Goal: Go to known website: Access a specific website the user already knows

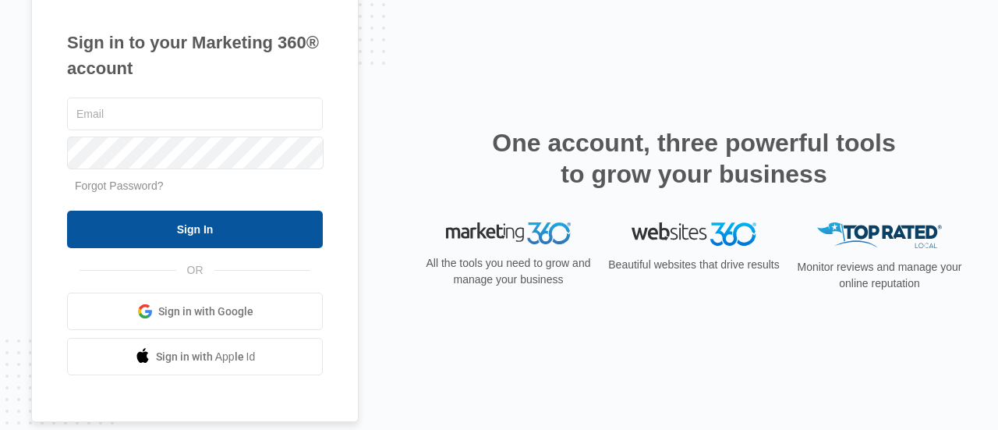
type input "[PERSON_NAME][EMAIL_ADDRESS][DOMAIN_NAME]"
click at [206, 227] on input "Sign In" at bounding box center [195, 229] width 256 height 37
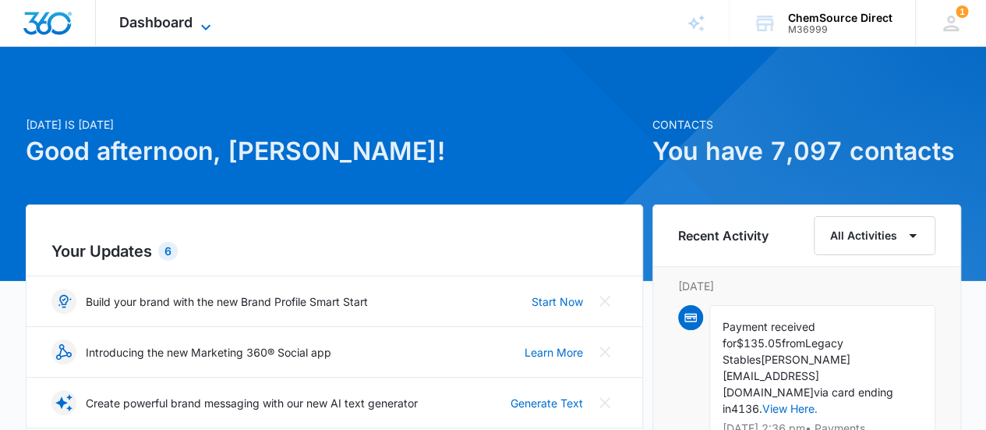
click at [204, 26] on icon at bounding box center [205, 27] width 19 height 19
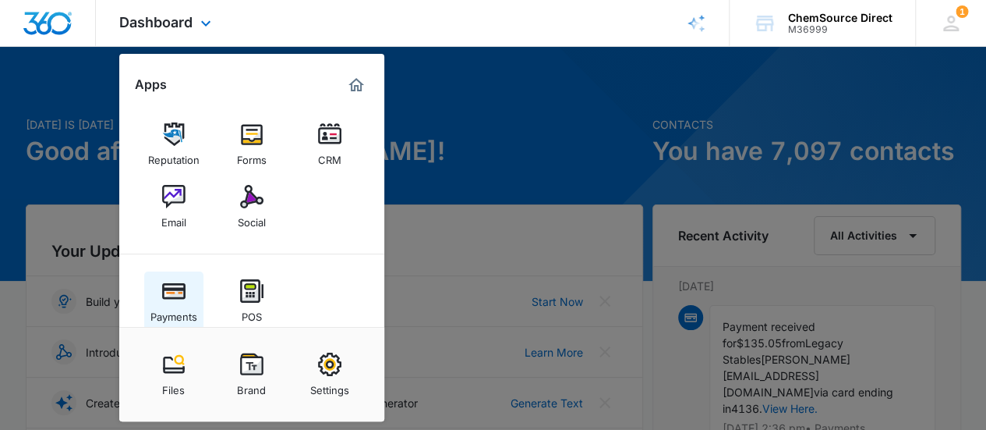
click at [173, 287] on img at bounding box center [173, 290] width 23 height 23
